Goal: Information Seeking & Learning: Learn about a topic

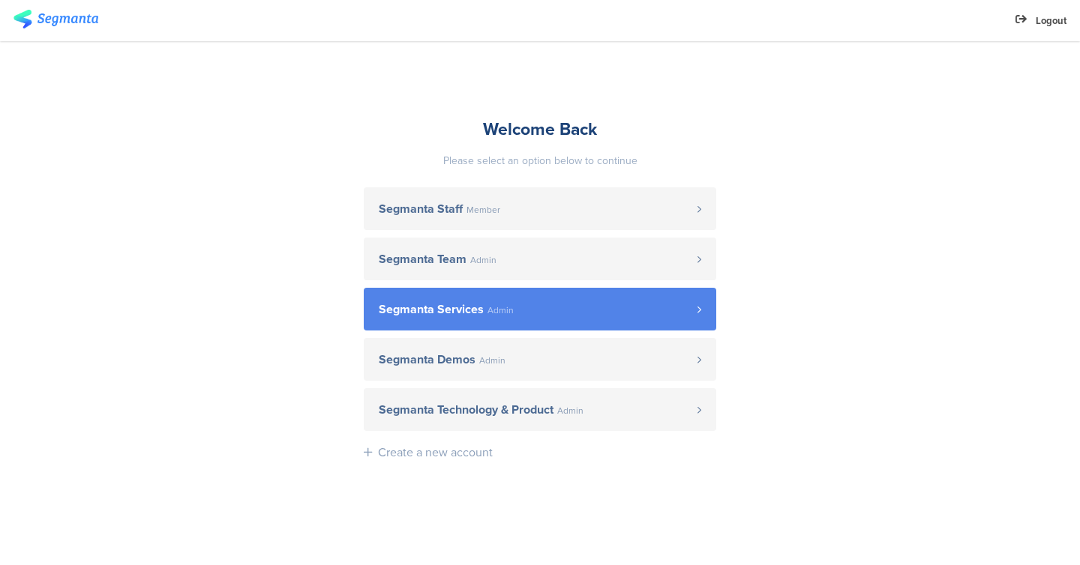
click at [584, 293] on link "Segmanta Services Admin" at bounding box center [540, 309] width 352 height 43
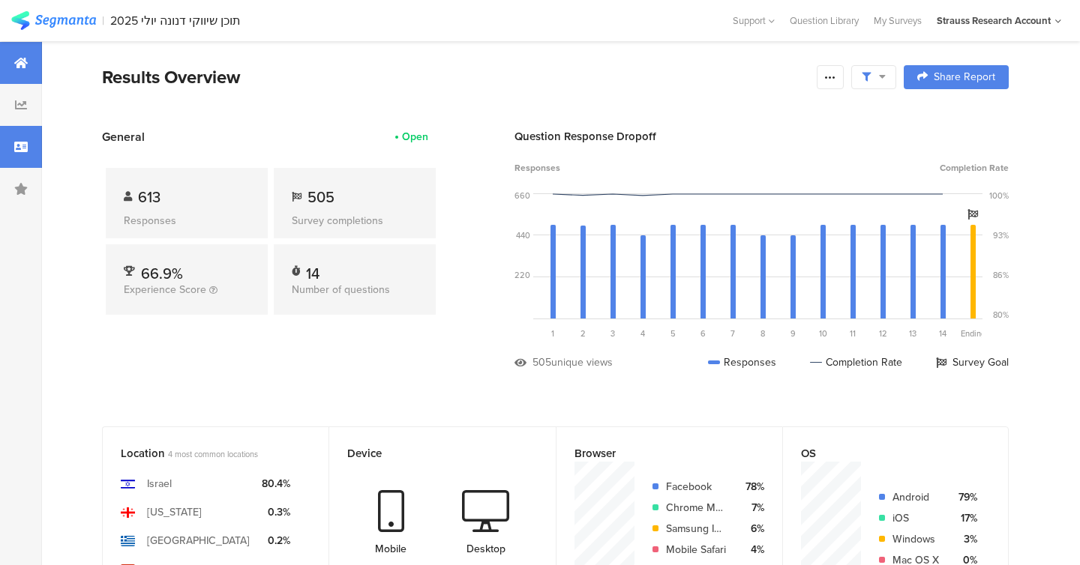
click at [10, 155] on div at bounding box center [21, 147] width 42 height 42
